Goal: Task Accomplishment & Management: Use online tool/utility

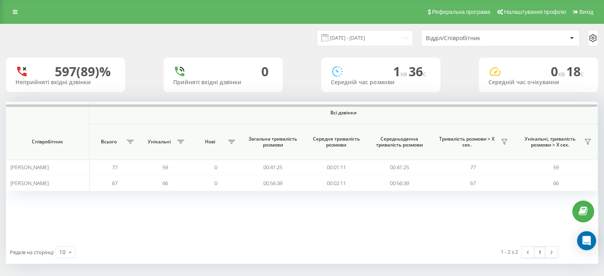
click at [464, 41] on div "Відділ/Співробітник" at bounding box center [500, 38] width 158 height 16
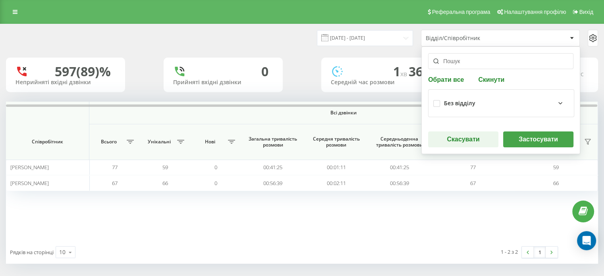
click at [491, 86] on div "Обрати все Скинути Без відділу Скасувати Застосувати" at bounding box center [500, 100] width 159 height 108
click at [489, 82] on button "Скинути" at bounding box center [491, 79] width 31 height 8
click at [474, 57] on input "text" at bounding box center [500, 61] width 145 height 16
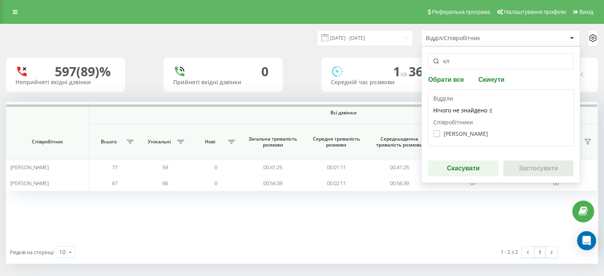
type input "єл"
click at [473, 132] on label "[PERSON_NAME]" at bounding box center [460, 133] width 55 height 7
checkbox input "true"
click at [529, 166] on button "Застосувати" at bounding box center [538, 168] width 70 height 16
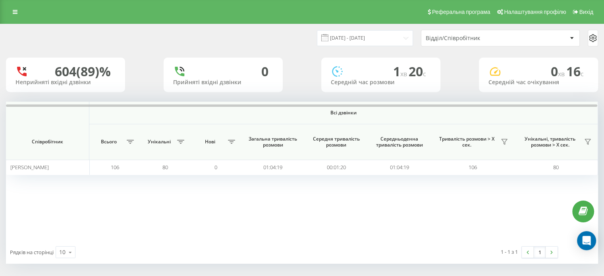
click at [485, 37] on div "Відділ/Співробітник" at bounding box center [473, 38] width 95 height 7
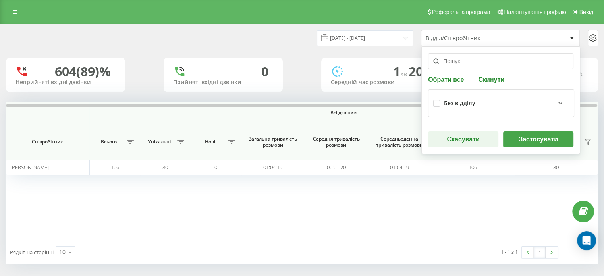
click at [488, 77] on button "Скинути" at bounding box center [491, 79] width 31 height 8
click at [475, 62] on input "text" at bounding box center [500, 61] width 145 height 16
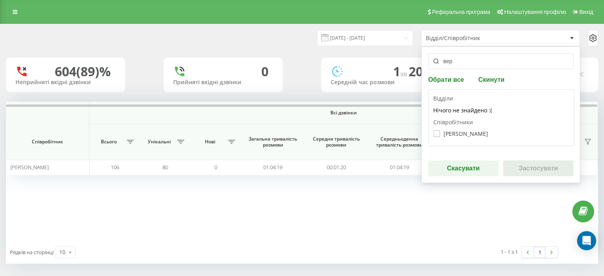
type input "вер"
click at [463, 134] on label "[PERSON_NAME]" at bounding box center [460, 133] width 55 height 7
checkbox input "true"
click at [519, 158] on div "вер Обрати все Скинути Відділи Нічого не знайдено :( Співробітники [PERSON_NAME…" at bounding box center [500, 114] width 159 height 137
click at [524, 168] on button "Застосувати" at bounding box center [538, 168] width 70 height 16
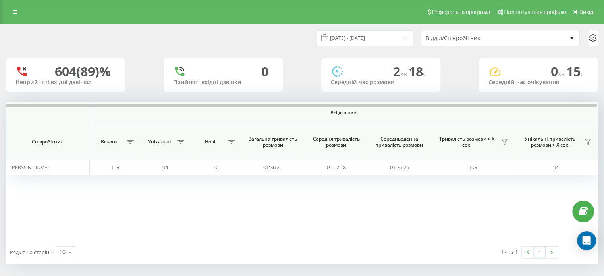
click at [467, 38] on div "Відділ/Співробітник" at bounding box center [473, 38] width 95 height 7
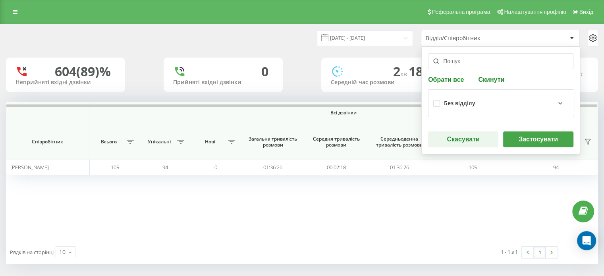
click at [480, 81] on button "Скинути" at bounding box center [491, 79] width 31 height 8
click at [469, 66] on input "text" at bounding box center [500, 61] width 145 height 16
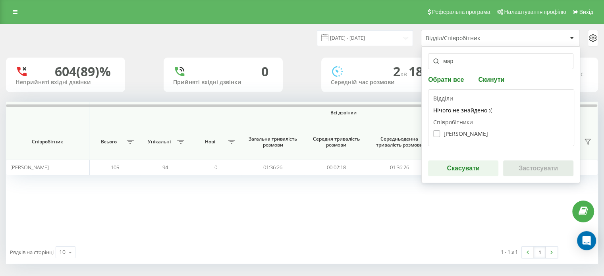
type input "мар"
click at [466, 136] on label "[PERSON_NAME]" at bounding box center [460, 133] width 55 height 7
checkbox input "true"
click at [532, 162] on button "Застосувати" at bounding box center [538, 168] width 70 height 16
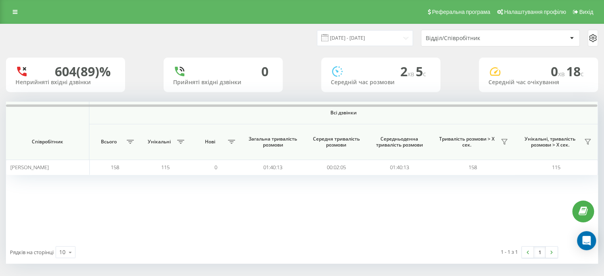
click at [466, 40] on div "Відділ/Співробітник" at bounding box center [473, 38] width 95 height 7
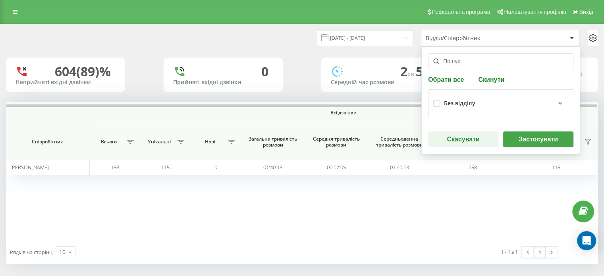
click at [489, 82] on button "Скинути" at bounding box center [491, 79] width 31 height 8
click at [471, 62] on input "text" at bounding box center [500, 61] width 145 height 16
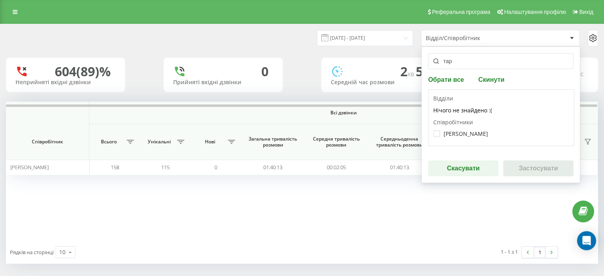
type input "тар"
click at [478, 137] on div "[PERSON_NAME]" at bounding box center [501, 133] width 136 height 15
click at [488, 135] on div "[PERSON_NAME]" at bounding box center [501, 133] width 136 height 15
click at [478, 134] on label "[PERSON_NAME]" at bounding box center [460, 133] width 55 height 7
checkbox input "true"
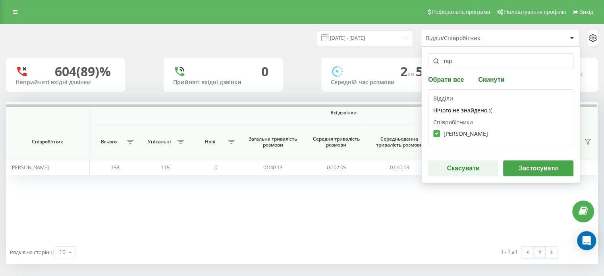
click at [524, 164] on button "Застосувати" at bounding box center [538, 168] width 70 height 16
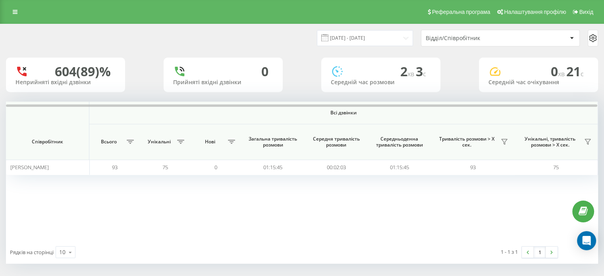
scroll to position [3, 0]
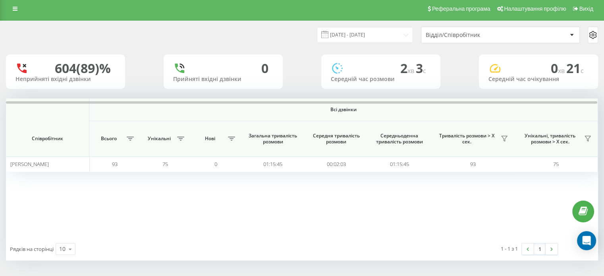
click at [76, 181] on div "Всі дзвінки Співробітник Всього Унікальні Нові Загальна тривалість розмови Сере…" at bounding box center [302, 167] width 592 height 139
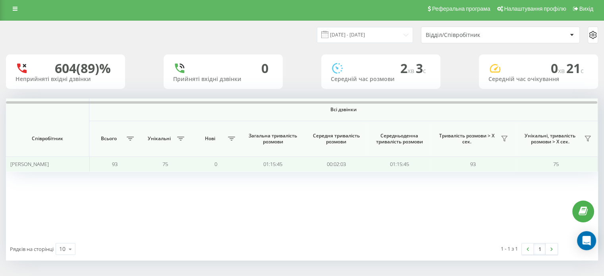
scroll to position [0, 0]
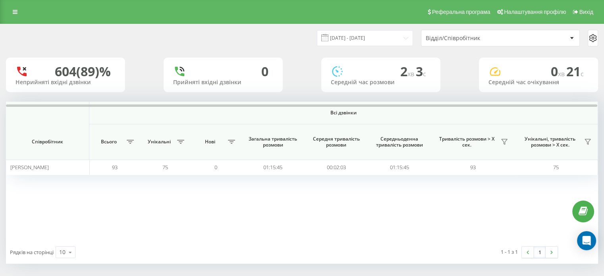
click at [484, 43] on div "Відділ/Співробітник" at bounding box center [500, 38] width 158 height 16
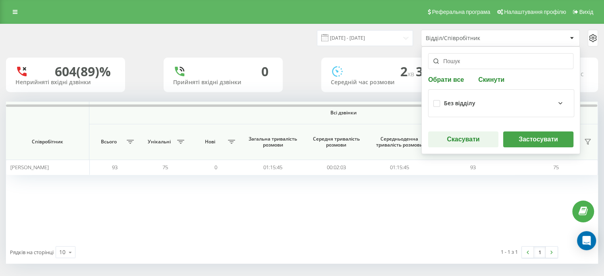
click at [459, 104] on div "Без відділу" at bounding box center [459, 103] width 31 height 7
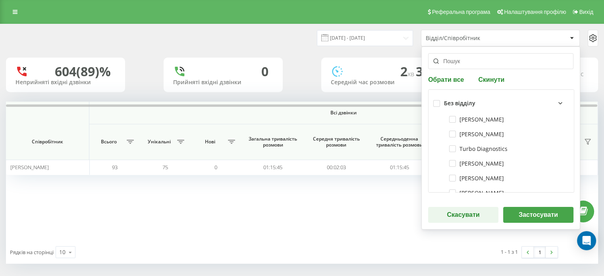
click at [459, 102] on div "Без відділу" at bounding box center [459, 103] width 31 height 7
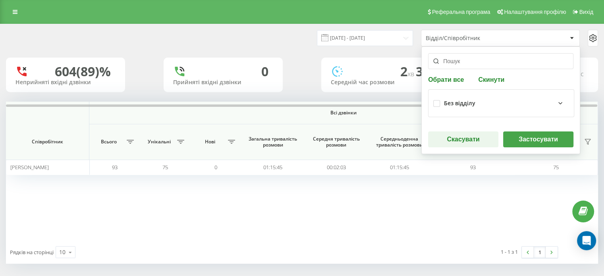
click at [459, 102] on div "Без відділу" at bounding box center [459, 103] width 31 height 7
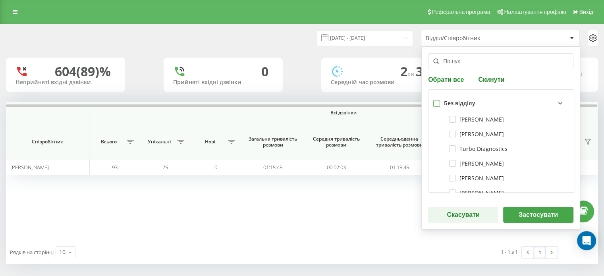
click at [436, 100] on label at bounding box center [436, 100] width 7 height 0
checkbox input "true"
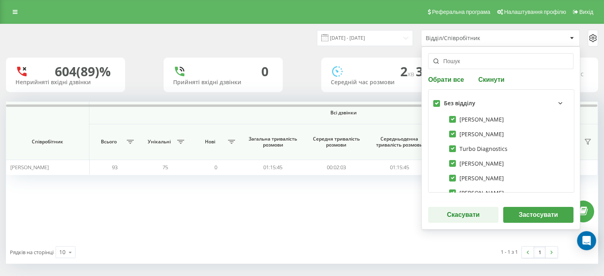
checkbox input "true"
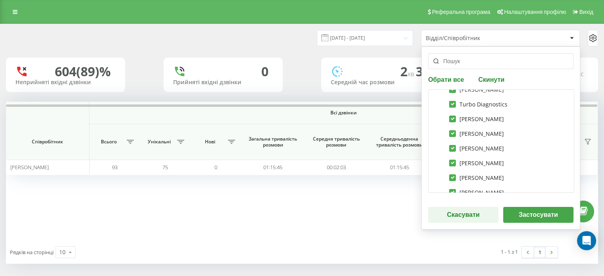
scroll to position [54, 0]
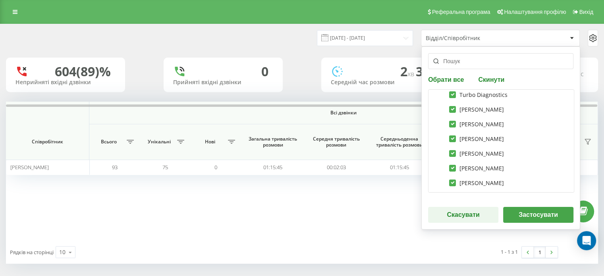
click at [536, 218] on button "Застосувати" at bounding box center [538, 215] width 70 height 16
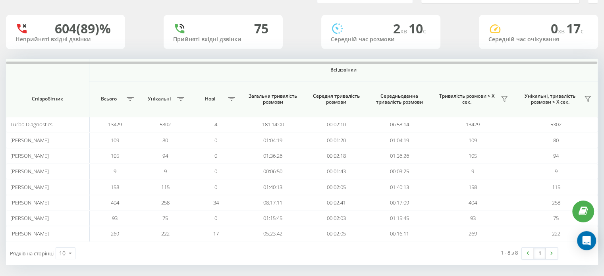
scroll to position [46, 0]
